Goal: Find specific page/section: Find specific page/section

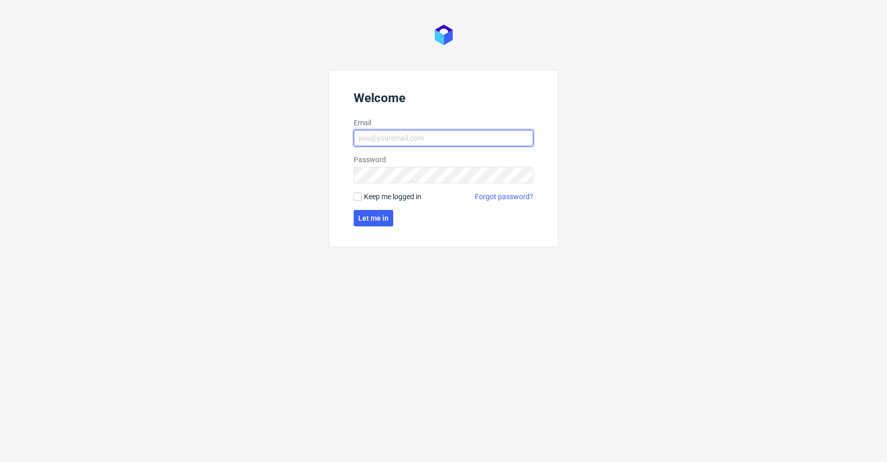
type input "[EMAIL_ADDRESS][DOMAIN_NAME]"
click at [402, 193] on span "Keep me logged in" at bounding box center [393, 197] width 58 height 10
click at [362, 193] on input "Keep me logged in" at bounding box center [358, 197] width 8 height 8
checkbox input "true"
click at [385, 220] on span "Let me in" at bounding box center [373, 218] width 30 height 7
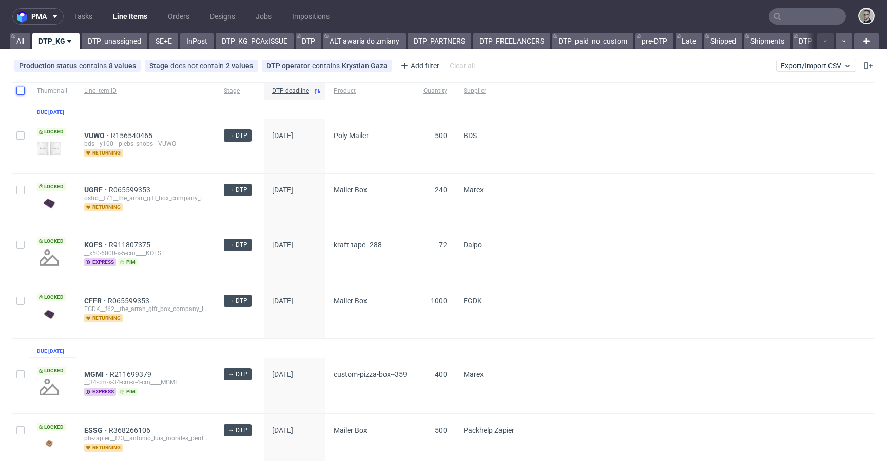
click at [22, 91] on input "checkbox" at bounding box center [20, 91] width 8 height 8
checkbox input "true"
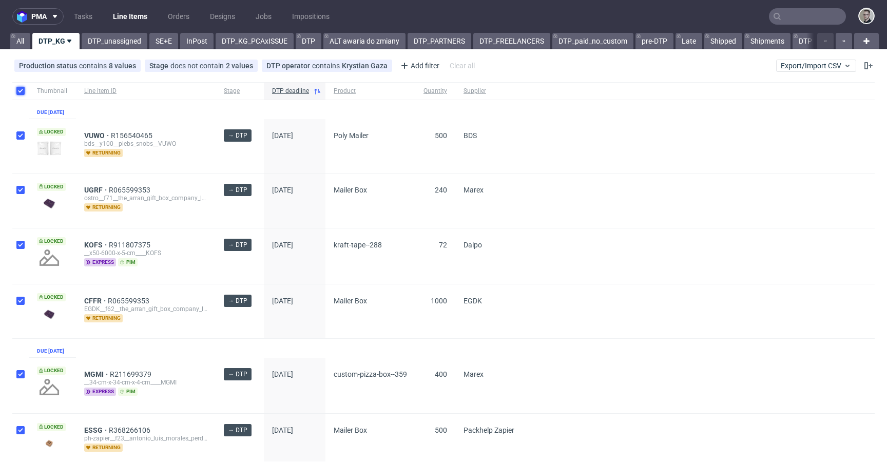
checkbox input "true"
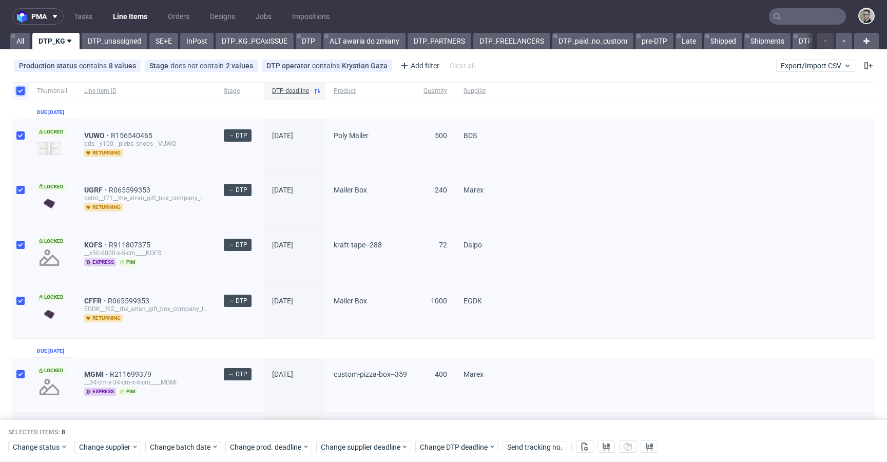
click at [21, 91] on input "checkbox" at bounding box center [20, 91] width 8 height 8
checkbox input "false"
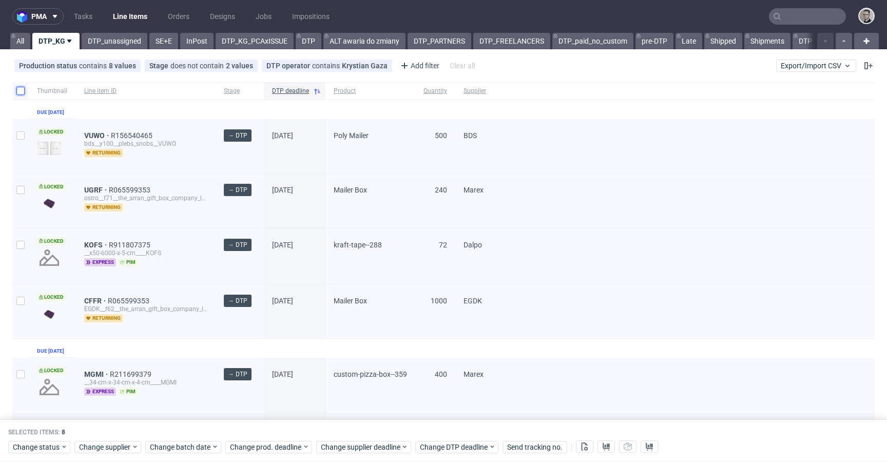
checkbox input "false"
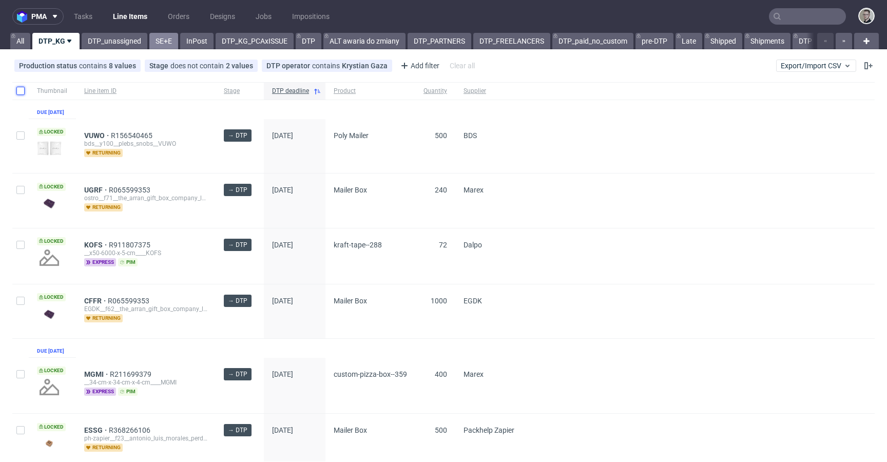
click at [157, 44] on link "SE+E" at bounding box center [163, 41] width 29 height 16
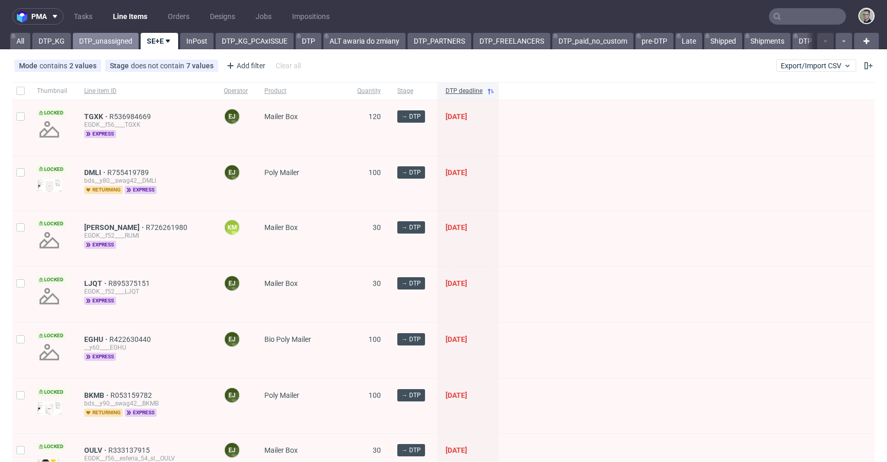
click at [111, 39] on link "DTP_unassigned" at bounding box center [106, 41] width 66 height 16
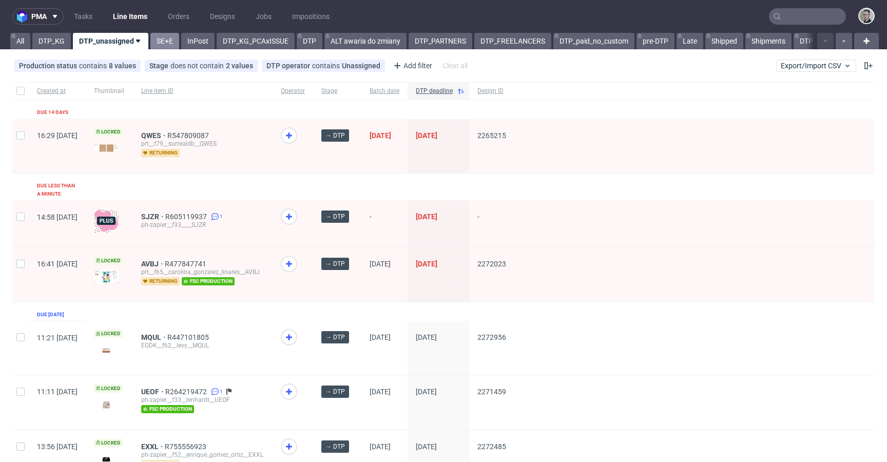
click at [161, 40] on link "SE+E" at bounding box center [164, 41] width 29 height 16
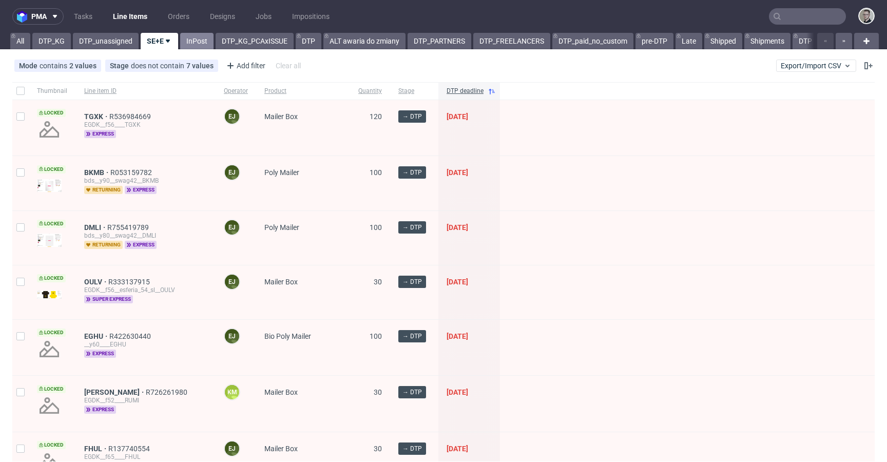
click at [184, 46] on link "InPost" at bounding box center [196, 41] width 33 height 16
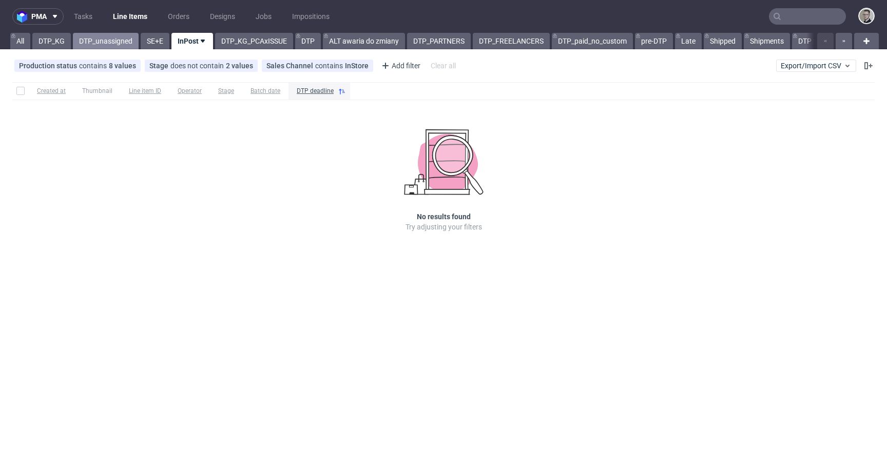
click at [103, 39] on link "DTP_unassigned" at bounding box center [106, 41] width 66 height 16
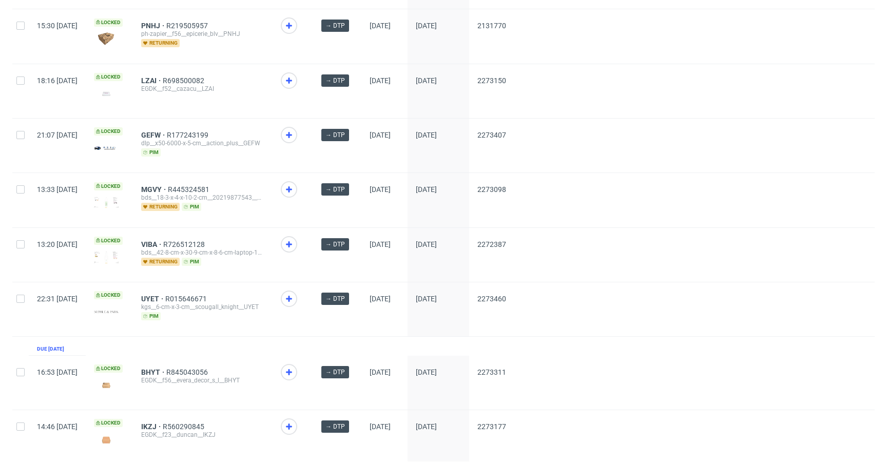
scroll to position [1042, 0]
click at [295, 294] on icon at bounding box center [289, 300] width 12 height 12
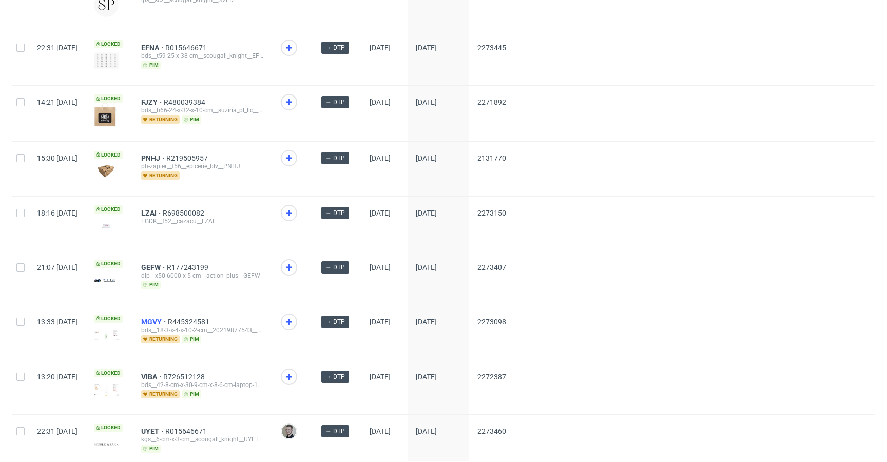
scroll to position [910, 0]
click at [295, 262] on icon at bounding box center [289, 268] width 12 height 12
click at [295, 97] on icon at bounding box center [289, 103] width 12 height 12
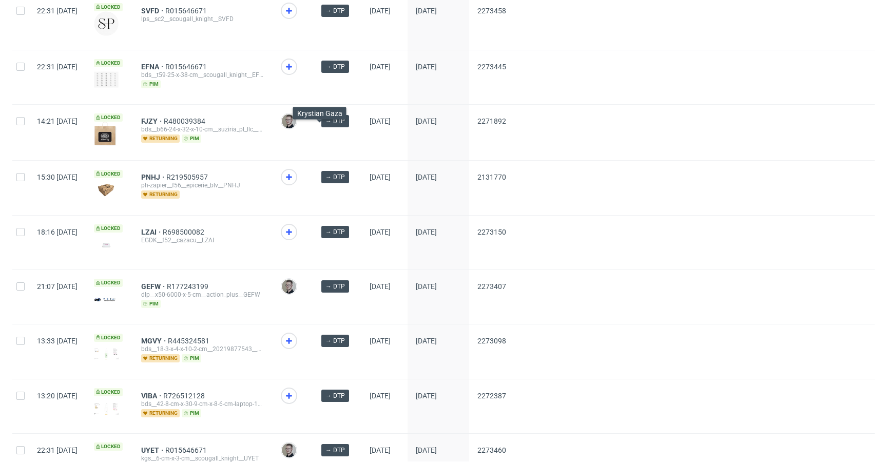
scroll to position [889, 0]
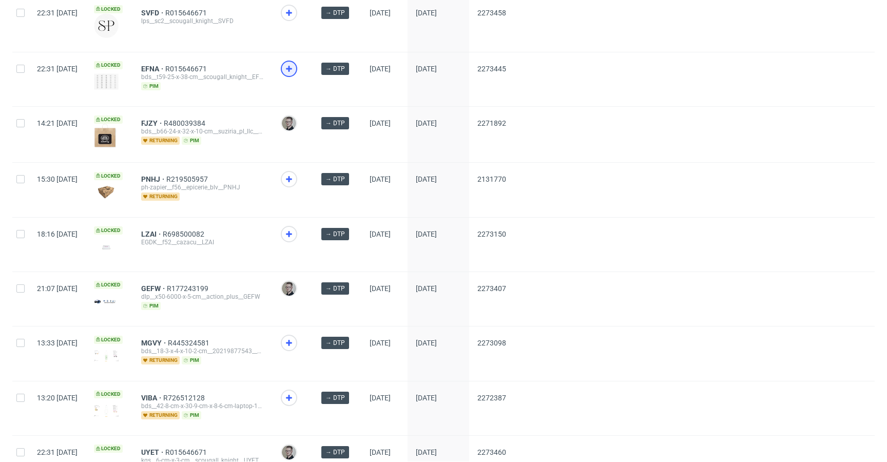
click at [292, 66] on use at bounding box center [289, 69] width 6 height 6
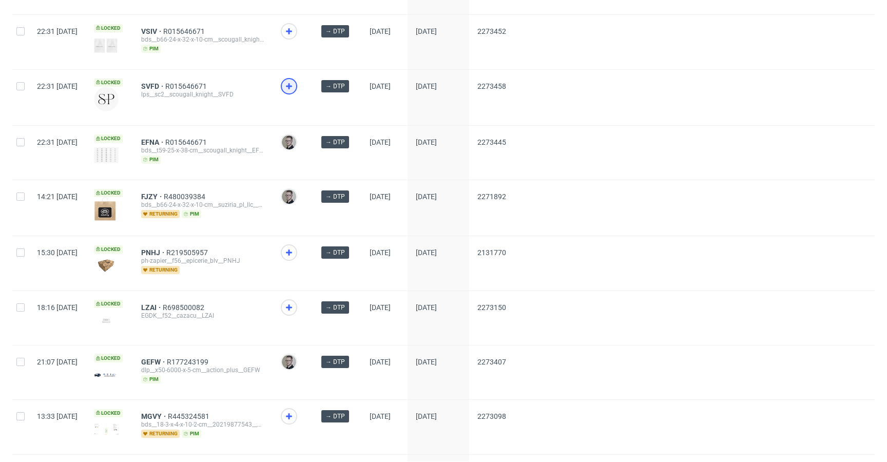
click at [295, 80] on icon at bounding box center [289, 86] width 12 height 12
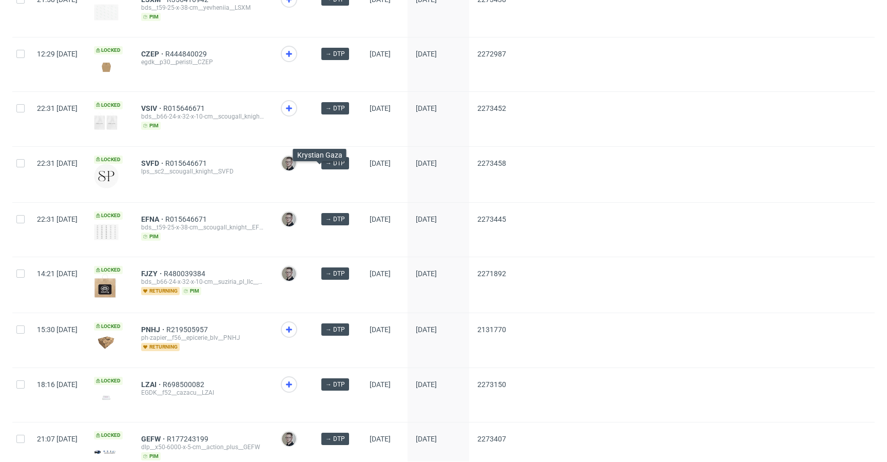
scroll to position [735, 0]
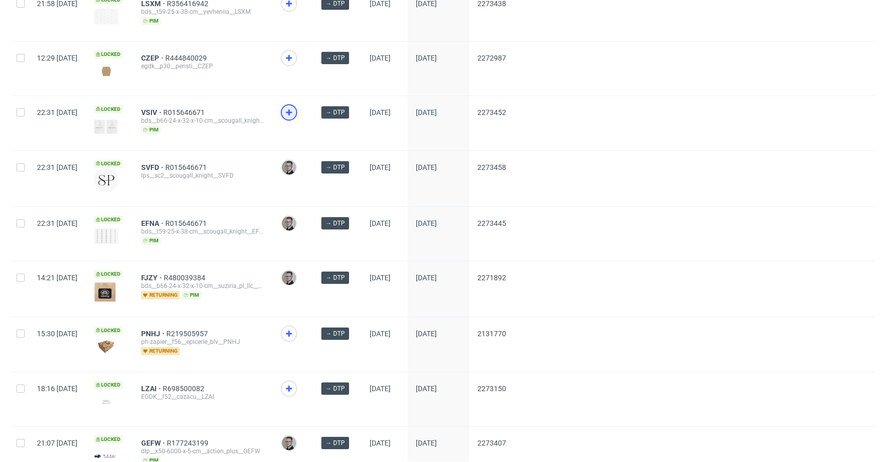
click at [292, 109] on use at bounding box center [289, 112] width 6 height 6
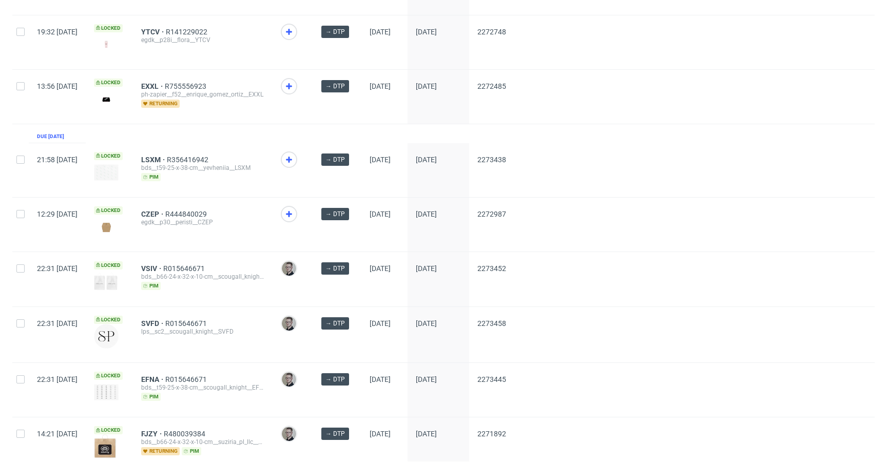
scroll to position [572, 0]
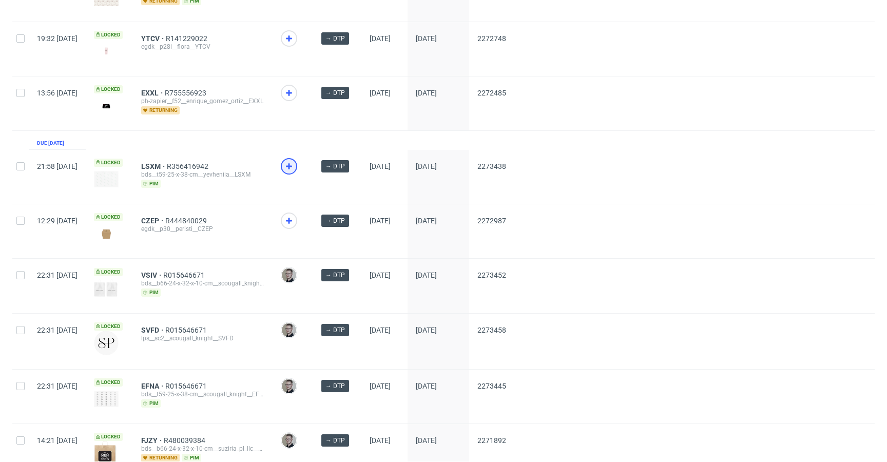
click at [295, 160] on icon at bounding box center [289, 166] width 12 height 12
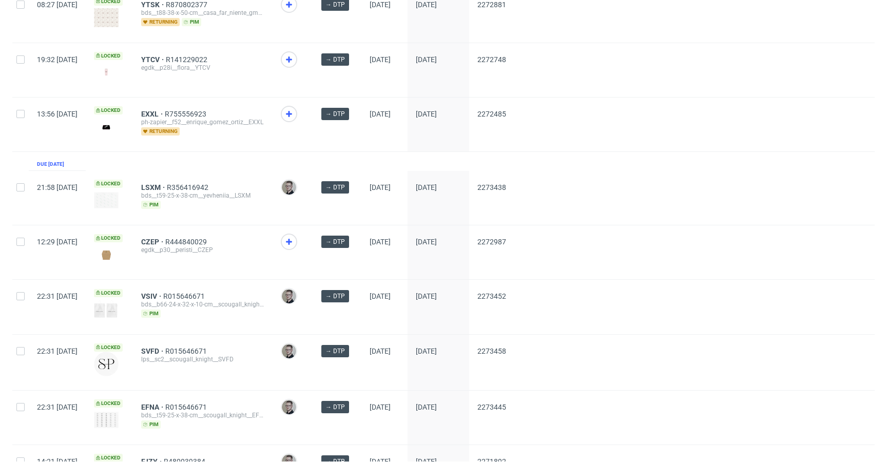
scroll to position [550, 0]
click at [313, 226] on div at bounding box center [293, 253] width 41 height 54
click at [295, 237] on icon at bounding box center [289, 243] width 12 height 12
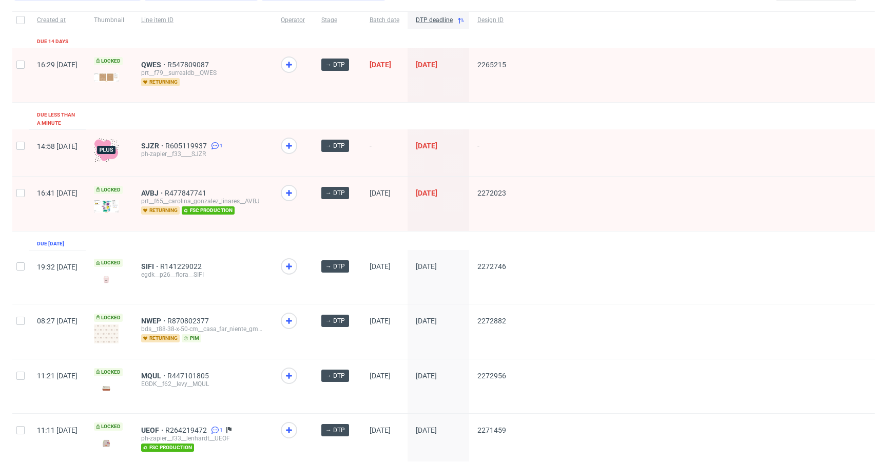
scroll to position [0, 0]
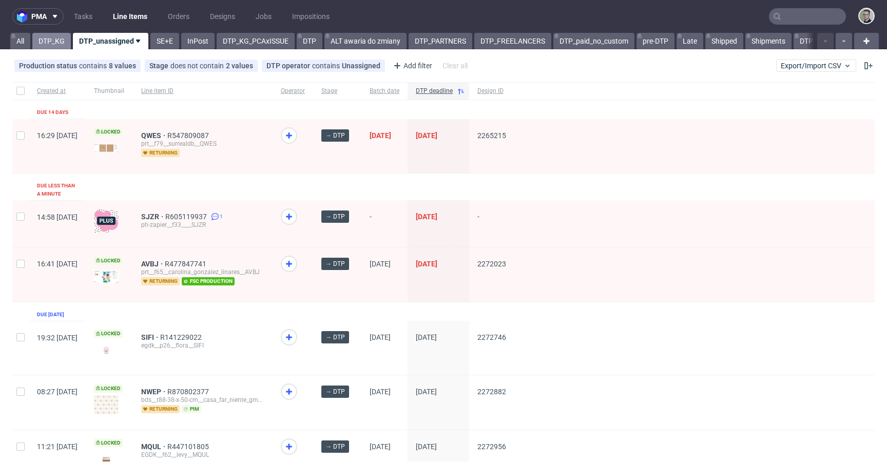
click at [63, 39] on link "DTP_KG" at bounding box center [51, 41] width 39 height 16
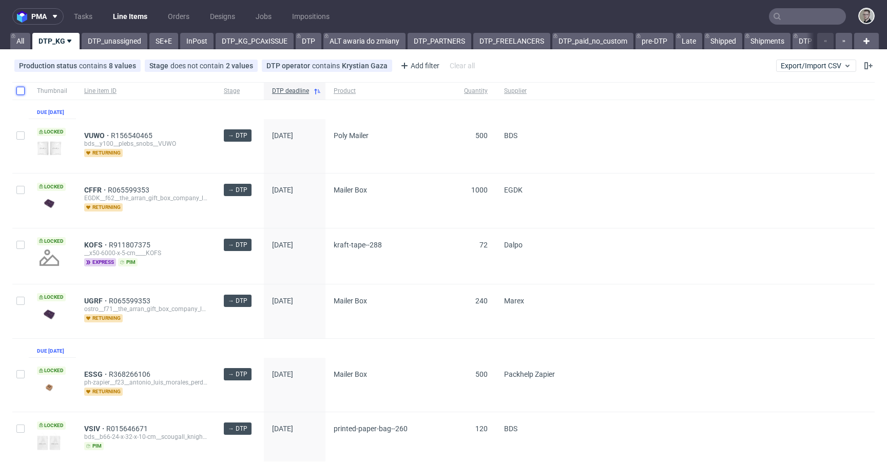
click at [20, 93] on input "checkbox" at bounding box center [20, 91] width 8 height 8
checkbox input "true"
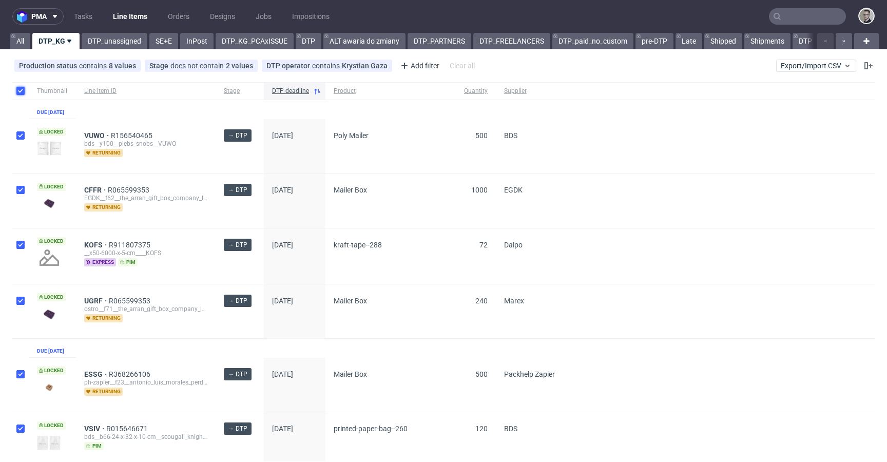
checkbox input "true"
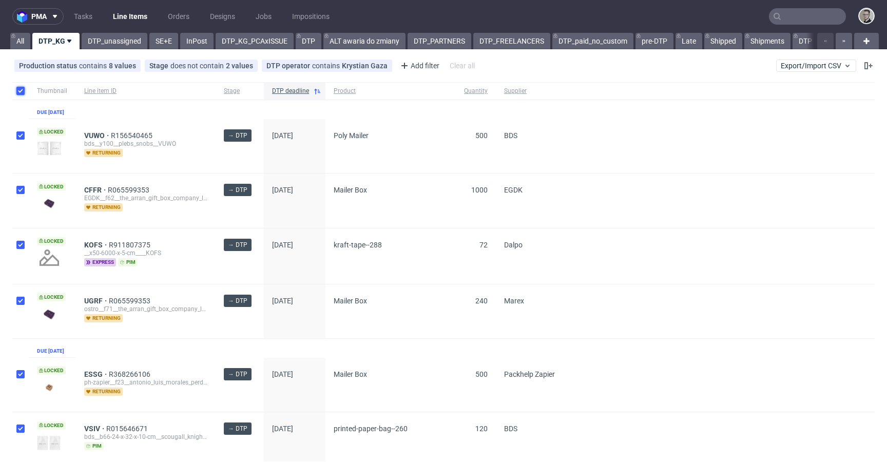
checkbox input "true"
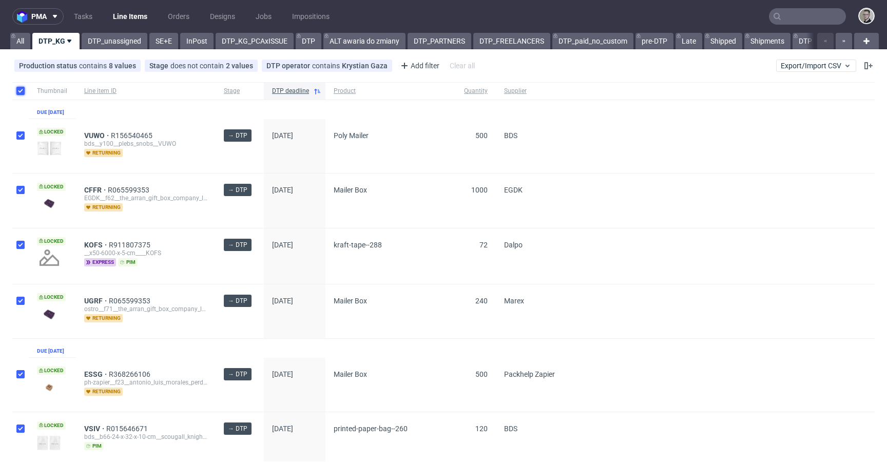
checkbox input "true"
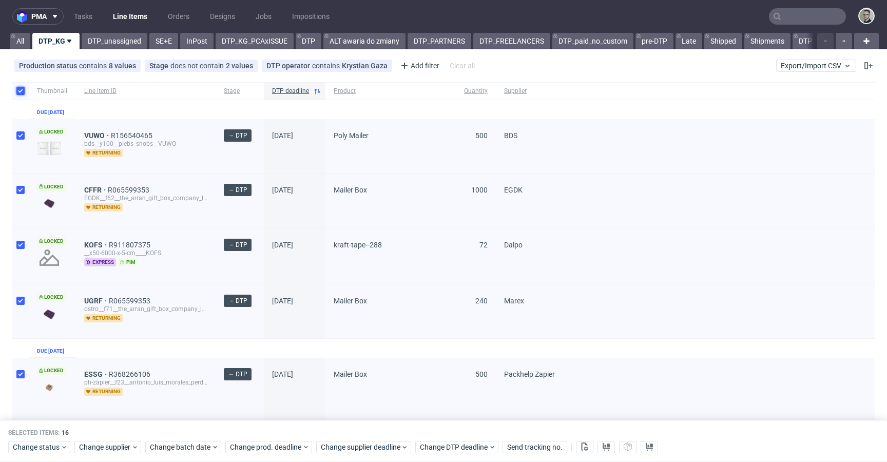
click at [20, 93] on input "checkbox" at bounding box center [20, 91] width 8 height 8
checkbox input "false"
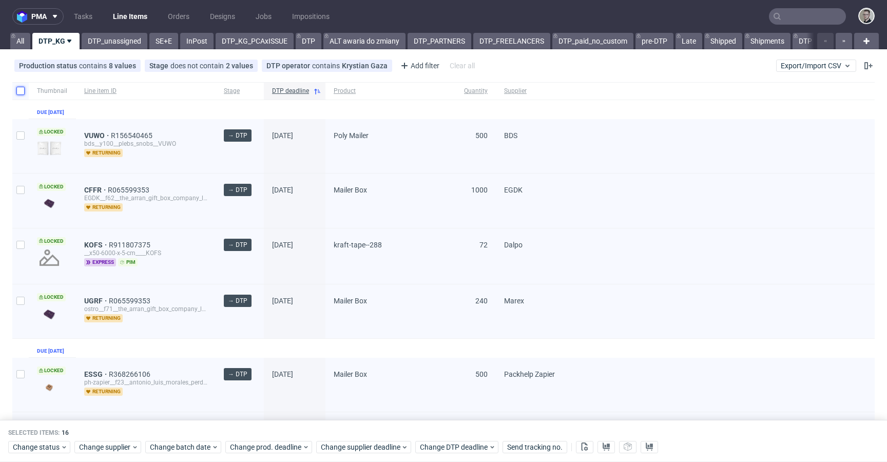
checkbox input "false"
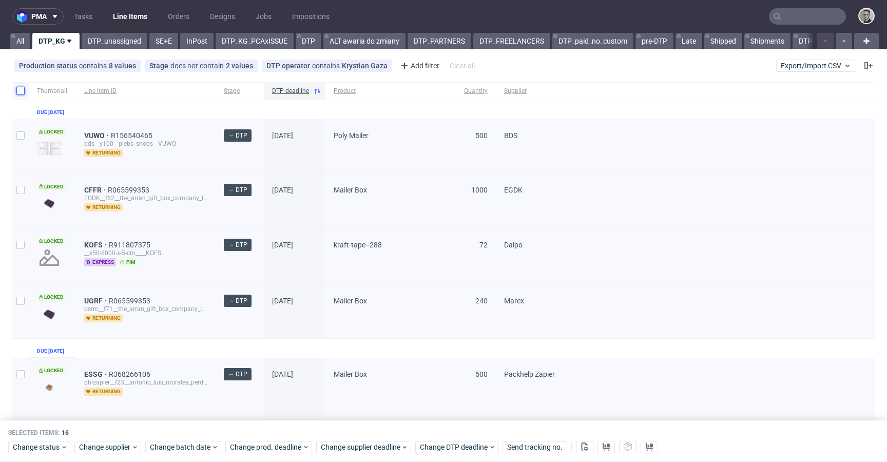
checkbox input "false"
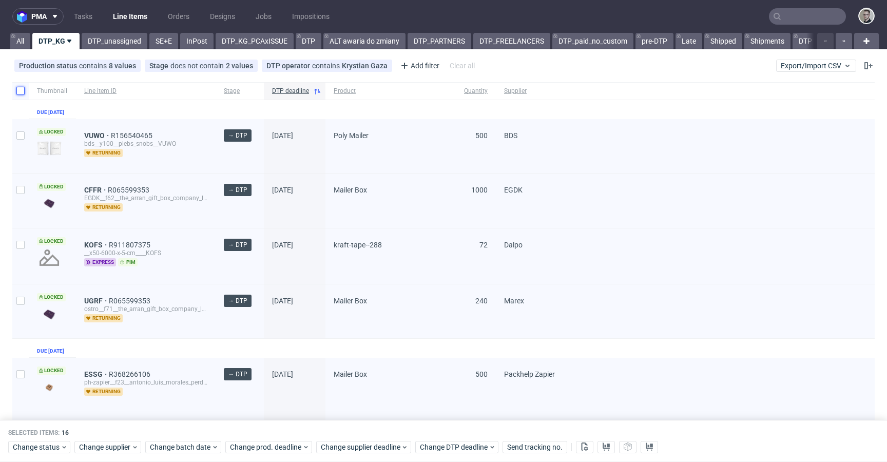
checkbox input "false"
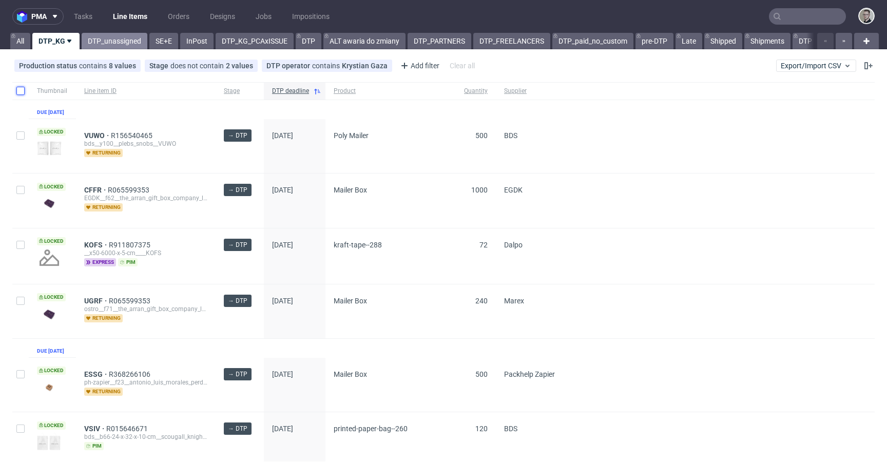
click at [116, 43] on link "DTP_unassigned" at bounding box center [115, 41] width 66 height 16
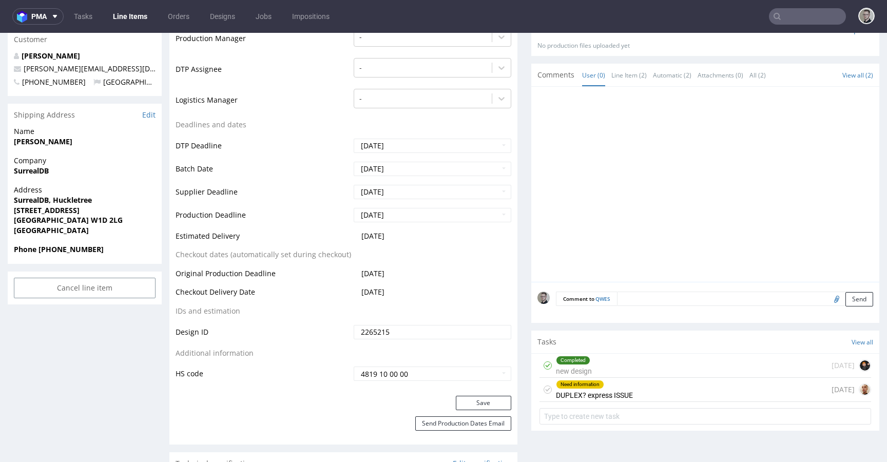
scroll to position [334, 0]
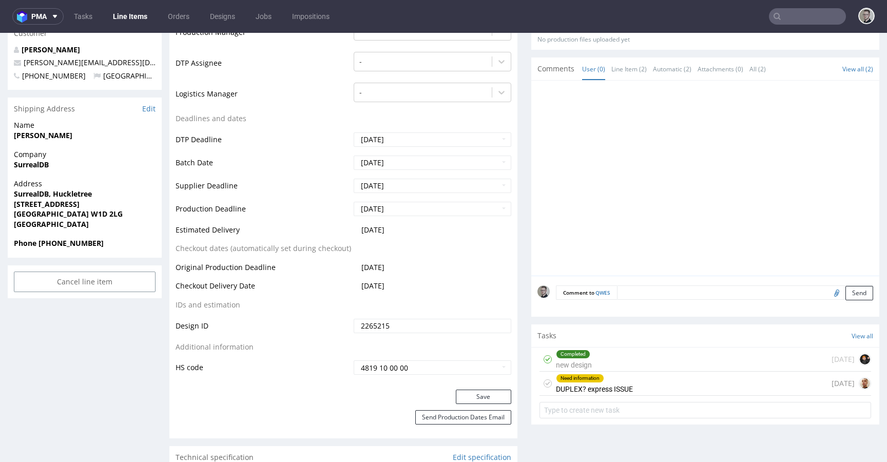
click at [665, 386] on div "Need information DUPLEX? express ISSUE 3 days ago" at bounding box center [706, 384] width 332 height 24
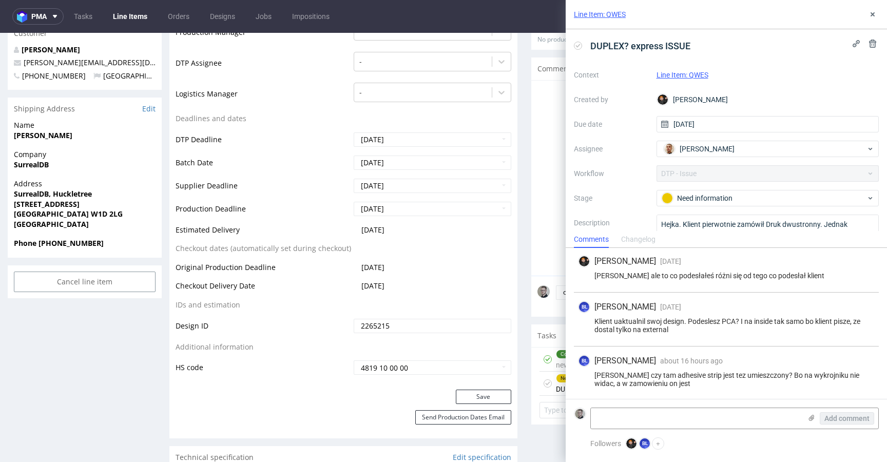
scroll to position [139, 0]
click at [867, 13] on button at bounding box center [873, 14] width 12 height 12
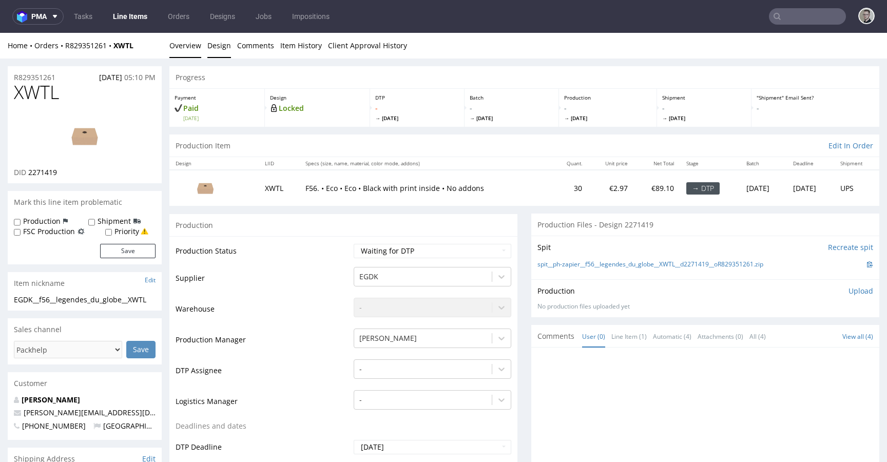
click at [207, 46] on link "Design" at bounding box center [219, 45] width 24 height 25
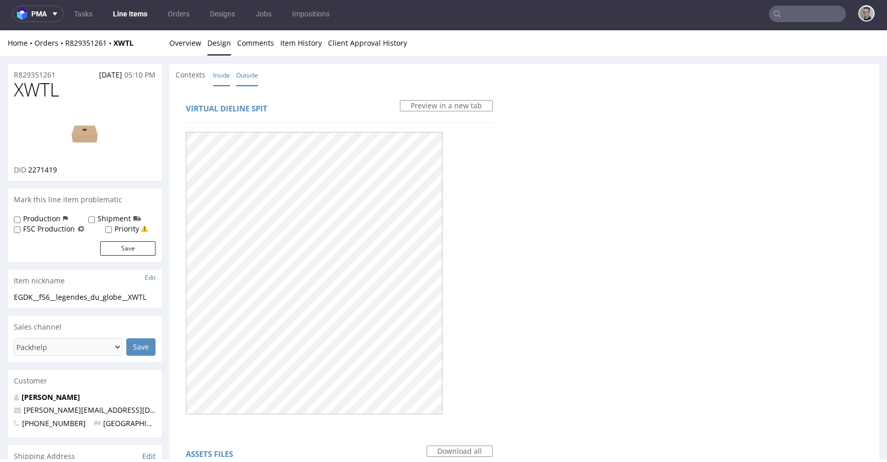
click at [218, 78] on link "Inside" at bounding box center [221, 75] width 17 height 22
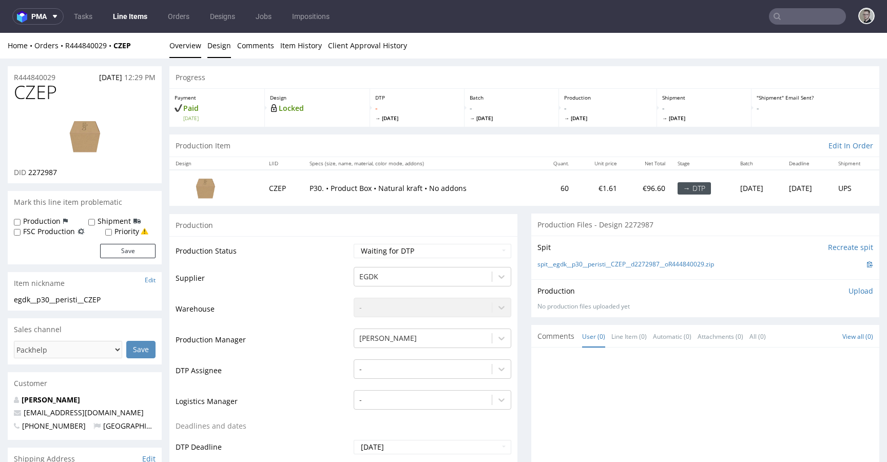
click at [213, 46] on link "Design" at bounding box center [219, 45] width 24 height 25
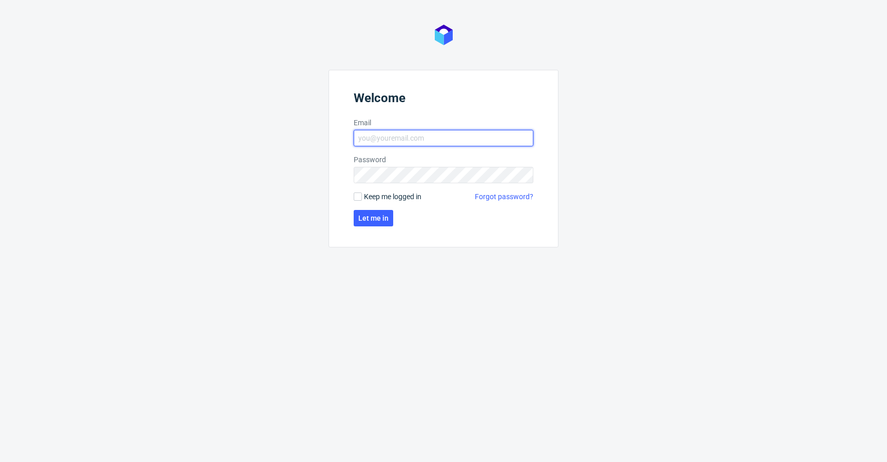
type input "[EMAIL_ADDRESS][DOMAIN_NAME]"
drag, startPoint x: 412, startPoint y: 197, endPoint x: 343, endPoint y: 223, distance: 73.8
click at [411, 197] on span "Keep me logged in" at bounding box center [393, 197] width 58 height 10
click at [362, 197] on input "Keep me logged in" at bounding box center [358, 197] width 8 height 8
checkbox input "true"
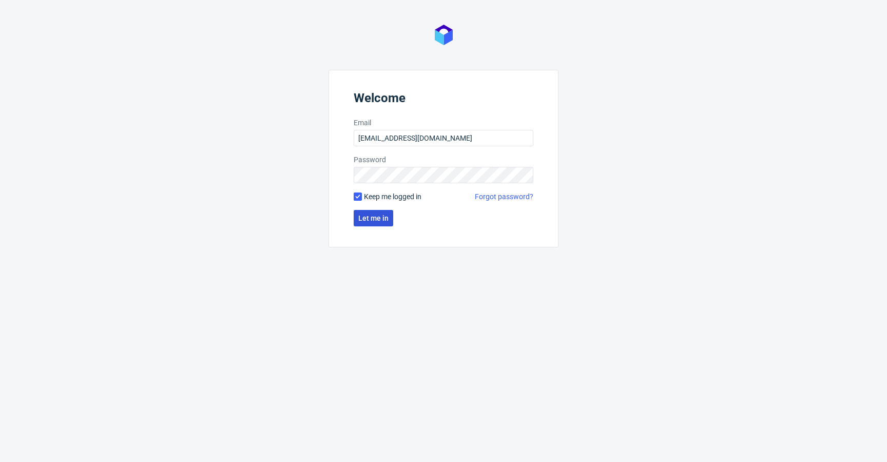
click at [365, 218] on span "Let me in" at bounding box center [373, 218] width 30 height 7
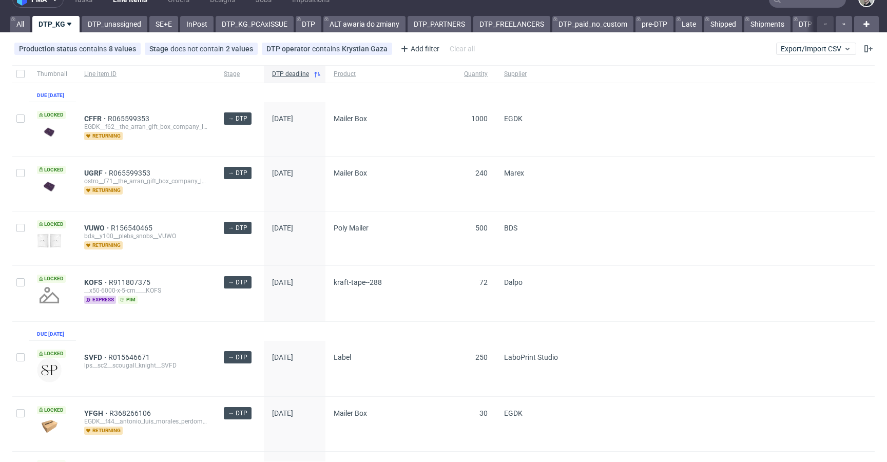
scroll to position [326, 0]
